Goal: Find specific page/section: Find specific page/section

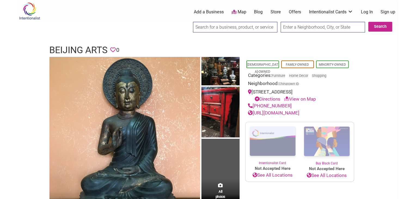
click at [297, 11] on link "Offers" at bounding box center [295, 12] width 12 height 6
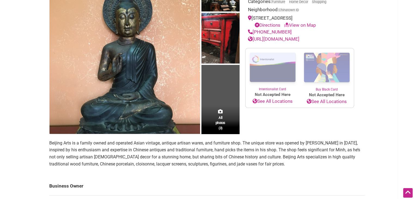
scroll to position [73, 0]
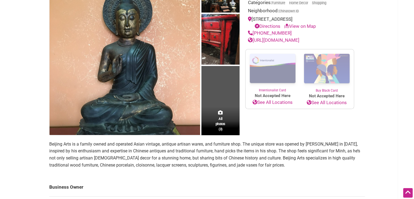
click at [231, 102] on td "All photos (3)" at bounding box center [221, 59] width 38 height 151
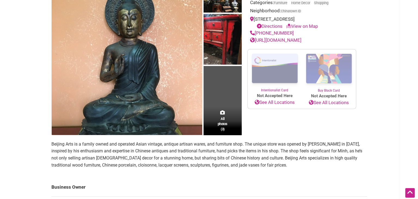
scroll to position [0, 0]
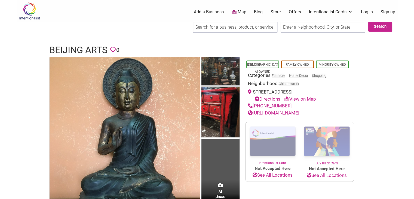
click at [219, 71] on img at bounding box center [221, 72] width 38 height 30
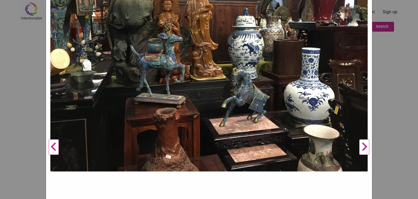
scroll to position [125, 0]
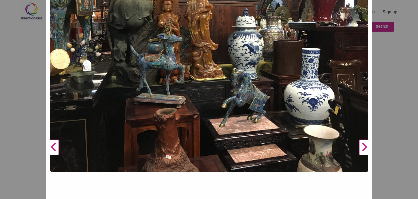
click at [361, 145] on button "Next" at bounding box center [364, 147] width 15 height 428
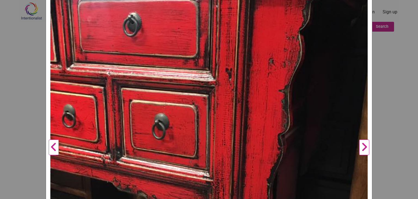
click at [365, 144] on button "Next" at bounding box center [364, 147] width 15 height 428
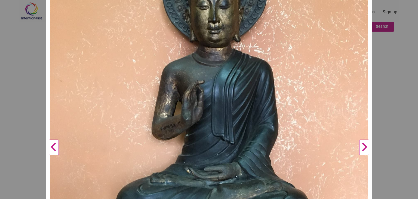
click at [365, 144] on button "Next" at bounding box center [364, 147] width 15 height 428
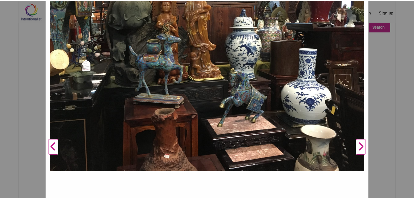
scroll to position [0, 0]
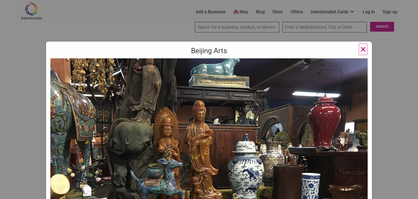
click at [361, 48] on span "×" at bounding box center [364, 49] width 6 height 13
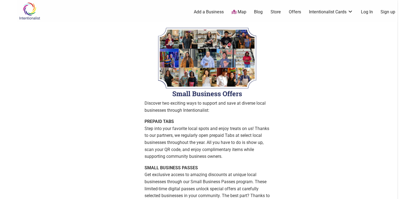
click at [277, 12] on link "Store" at bounding box center [276, 12] width 10 height 6
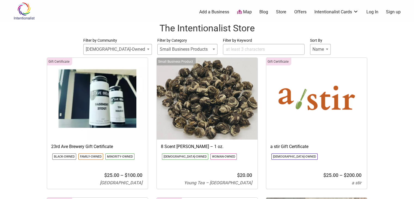
select select
